Goal: Transaction & Acquisition: Purchase product/service

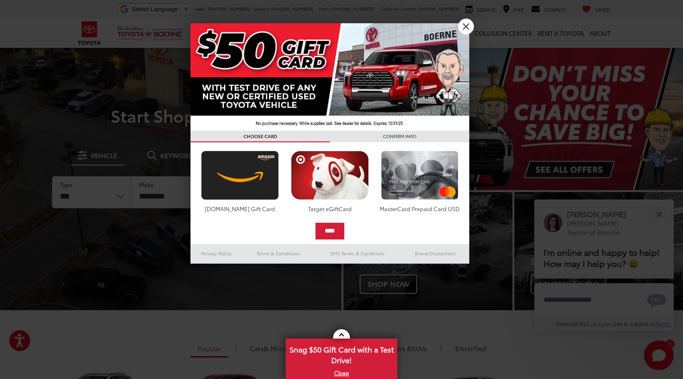
click at [463, 27] on link "X" at bounding box center [466, 27] width 16 height 16
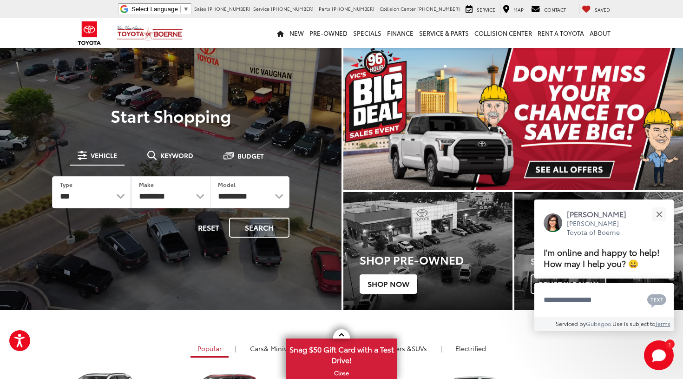
click at [399, 287] on span "Shop Now" at bounding box center [389, 284] width 58 height 20
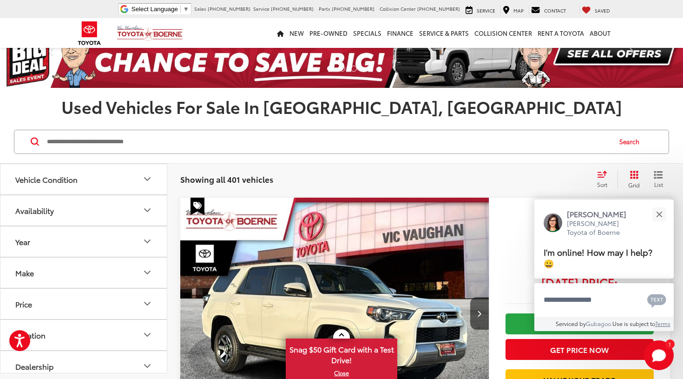
scroll to position [22, 0]
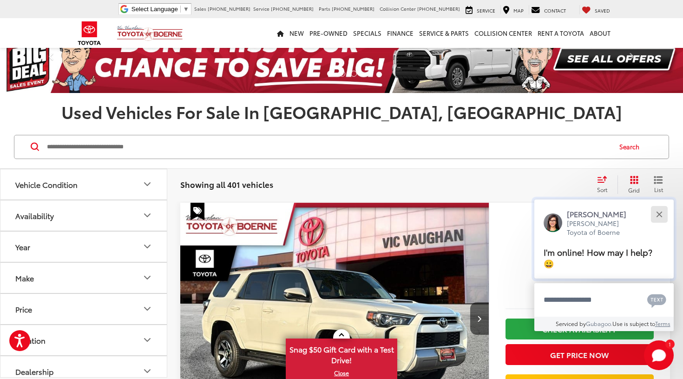
click at [660, 215] on button "Close" at bounding box center [659, 214] width 20 height 20
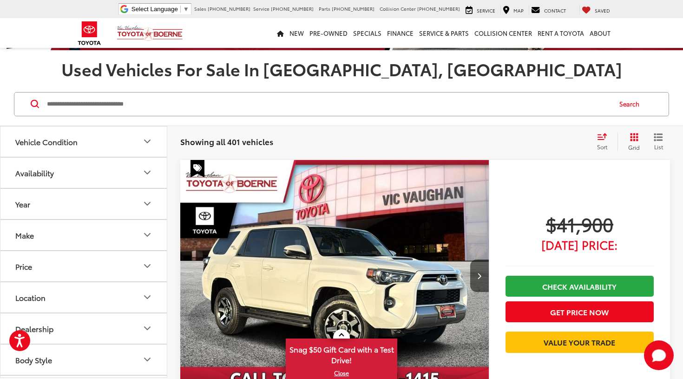
scroll to position [65, 0]
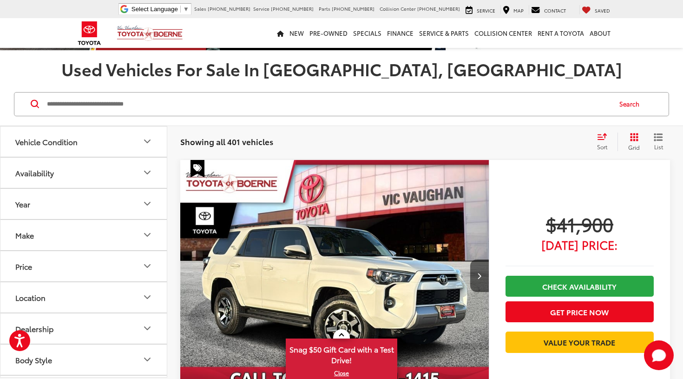
click at [604, 136] on icon "Select sort value" at bounding box center [602, 136] width 10 height 7
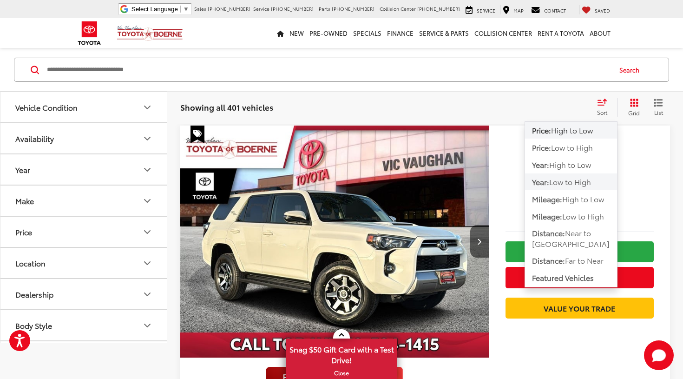
click at [586, 183] on span "Low to High" at bounding box center [570, 181] width 42 height 11
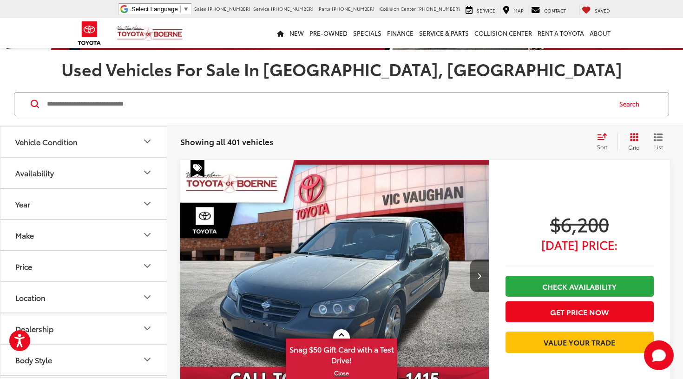
click at [604, 132] on div "Sort" at bounding box center [604, 141] width 25 height 19
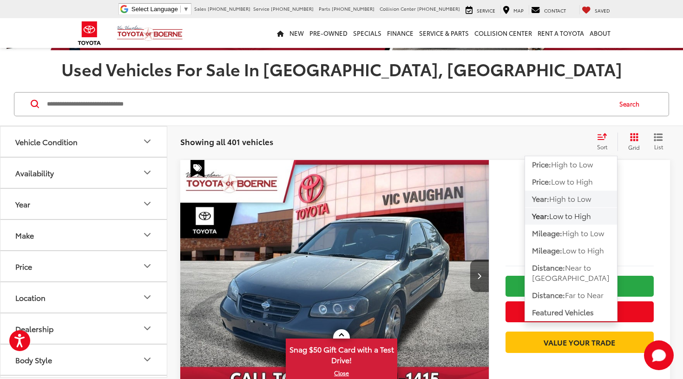
click at [586, 198] on span "High to Low" at bounding box center [570, 198] width 42 height 11
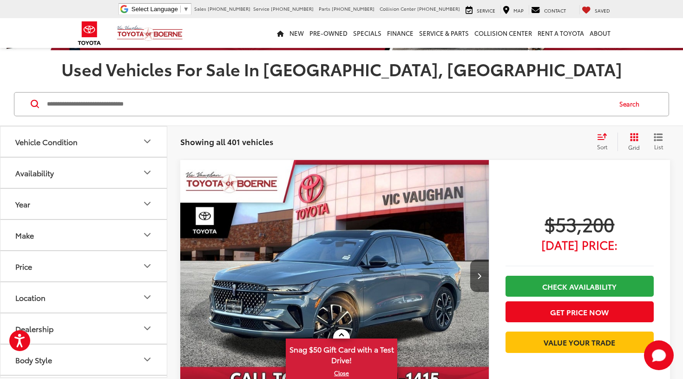
click at [601, 136] on icon "Select sort value" at bounding box center [602, 136] width 10 height 7
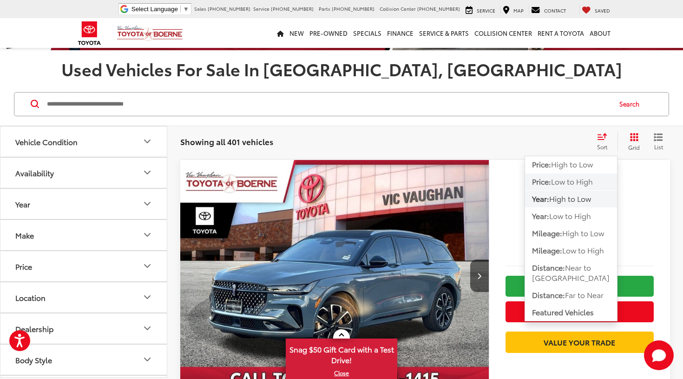
click at [587, 179] on span "Low to High" at bounding box center [572, 181] width 42 height 11
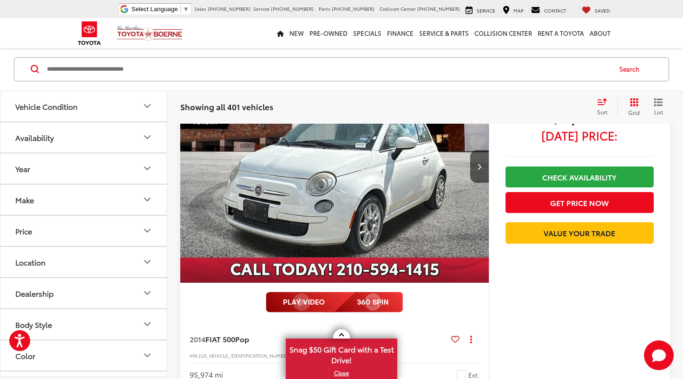
scroll to position [2209, 0]
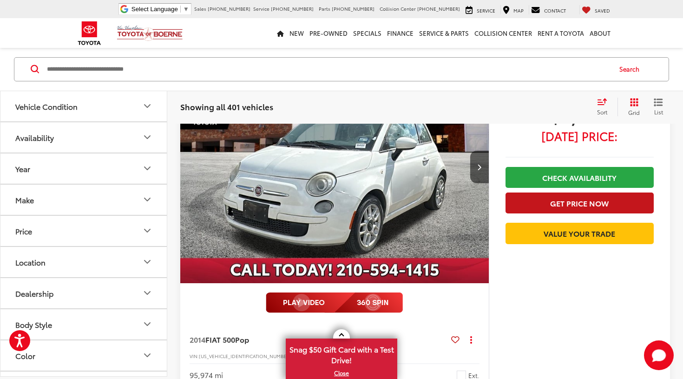
click at [552, 196] on button "Get Price Now" at bounding box center [580, 202] width 148 height 21
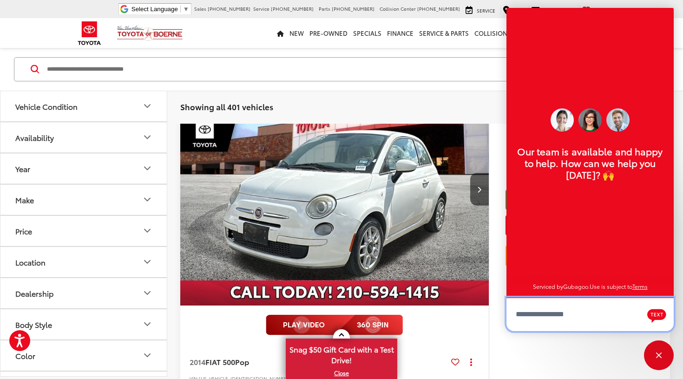
scroll to position [2190, 0]
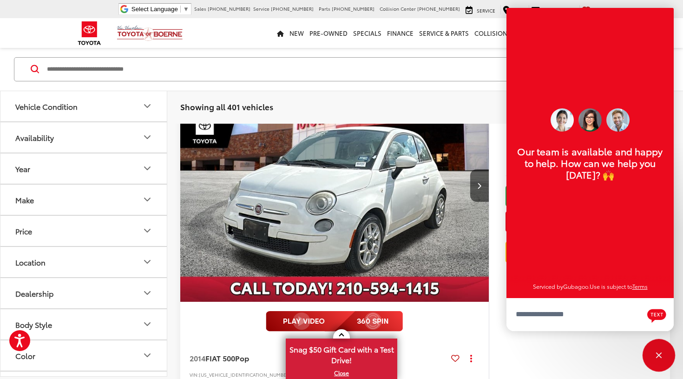
click at [652, 356] on div "Close" at bounding box center [659, 355] width 30 height 30
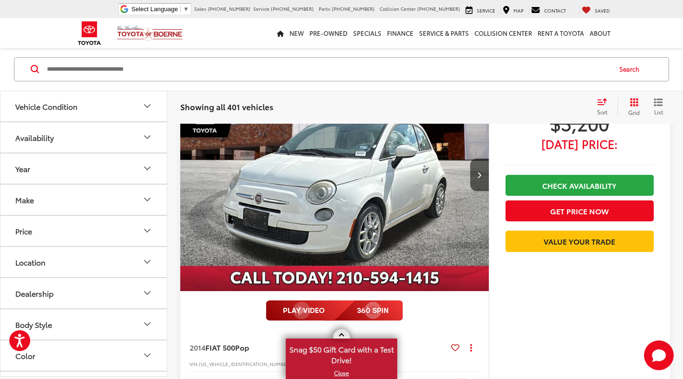
scroll to position [2201, 0]
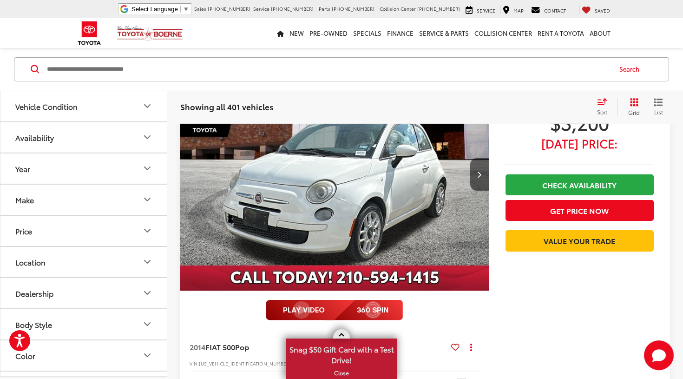
click at [341, 332] on link at bounding box center [341, 333] width 17 height 9
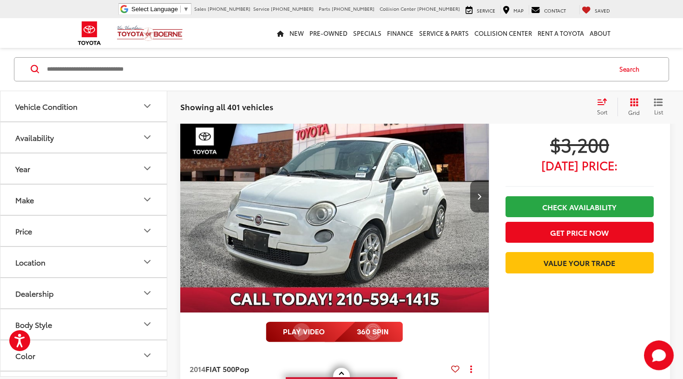
scroll to position [2178, 0]
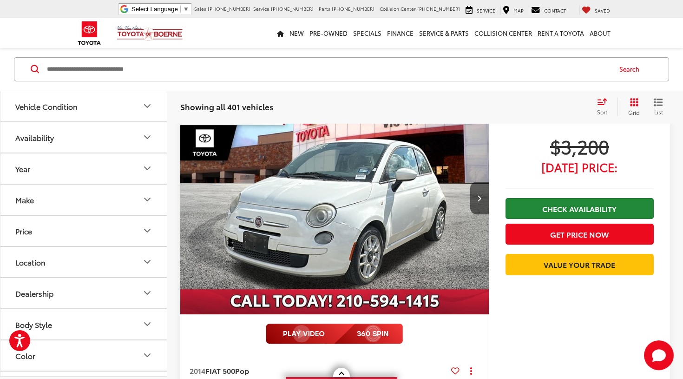
click at [543, 205] on link "Check Availability" at bounding box center [580, 208] width 148 height 21
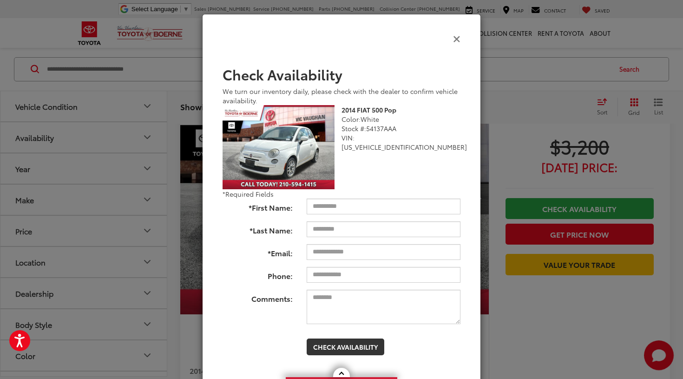
click at [460, 36] on icon "Close" at bounding box center [456, 38] width 7 height 10
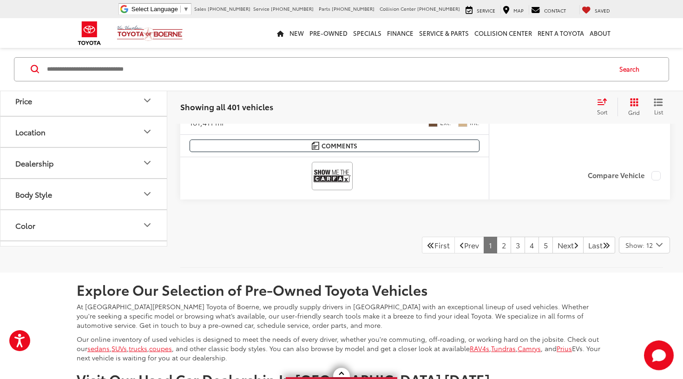
scroll to position [4954, 0]
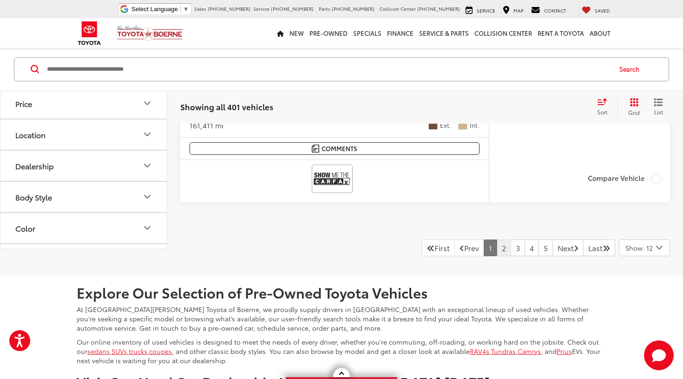
click at [497, 240] on link "2" at bounding box center [504, 247] width 14 height 17
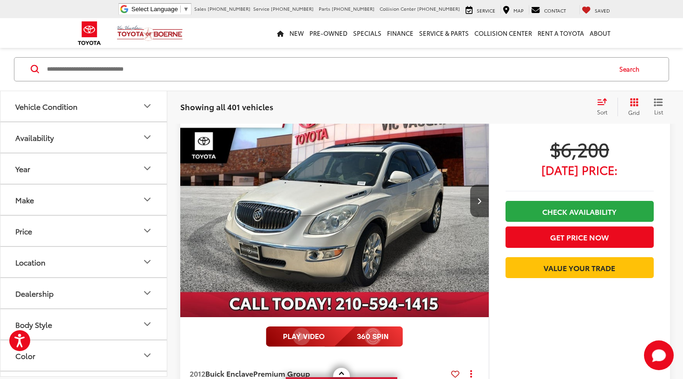
scroll to position [3474, 0]
click at [506, 283] on capital-one-entry-button at bounding box center [506, 283] width 0 height 0
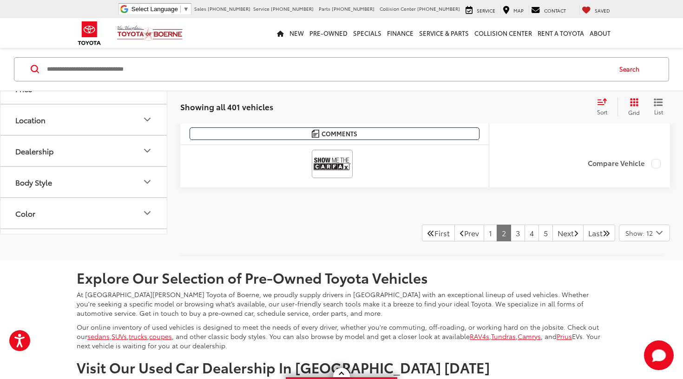
scroll to position [4993, 0]
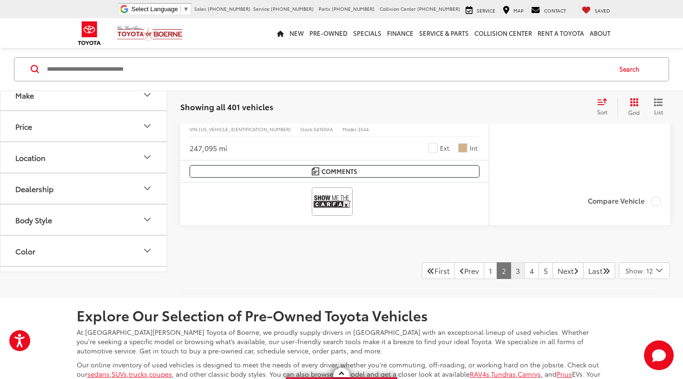
click at [511, 265] on link "3" at bounding box center [518, 270] width 14 height 17
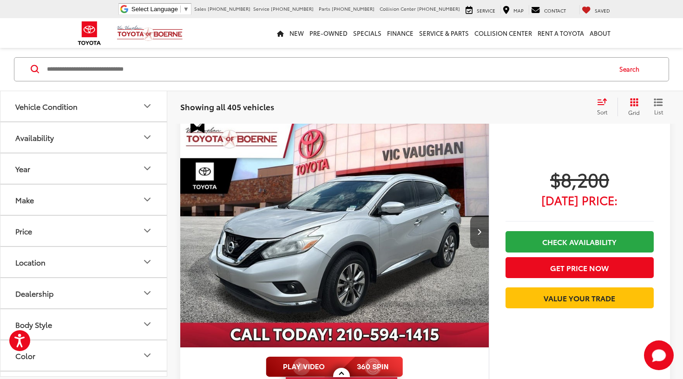
scroll to position [4680, 0]
